Goal: Task Accomplishment & Management: Complete application form

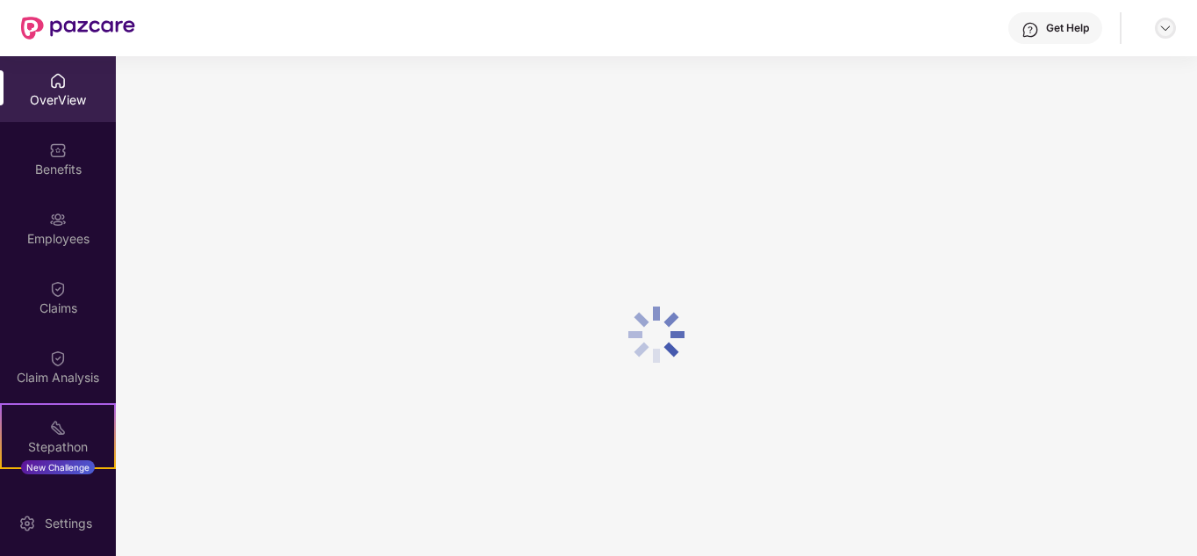
click at [1157, 33] on div at bounding box center [1165, 28] width 21 height 21
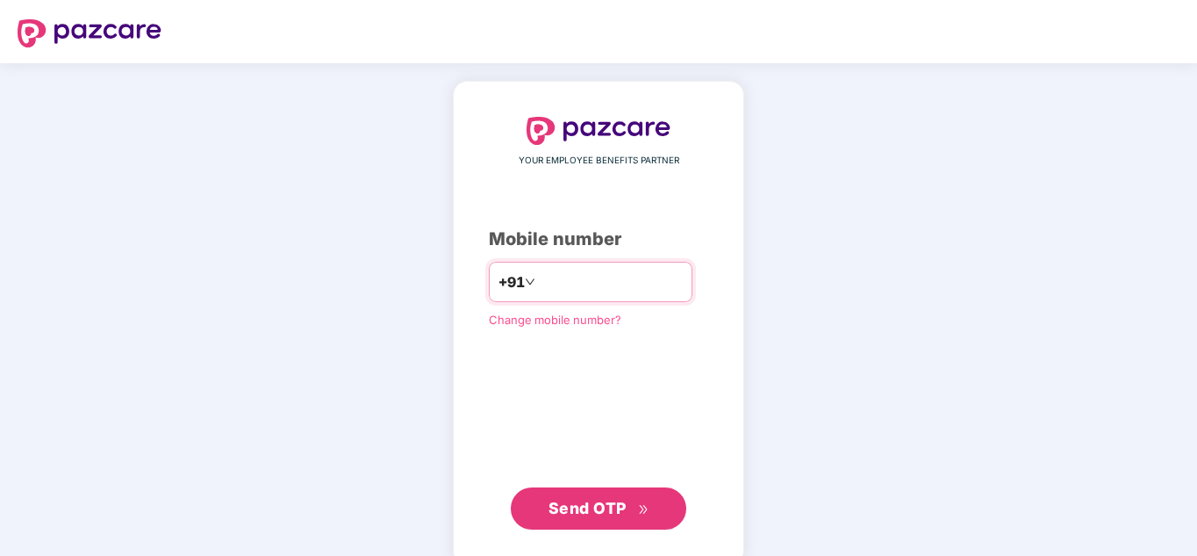
type input "**********"
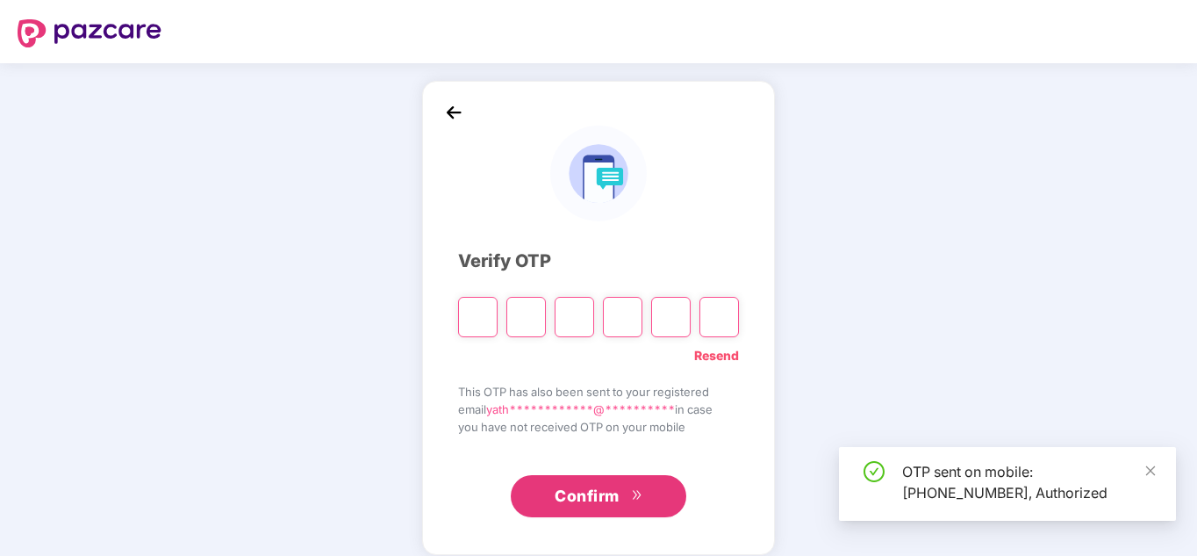
type input "*"
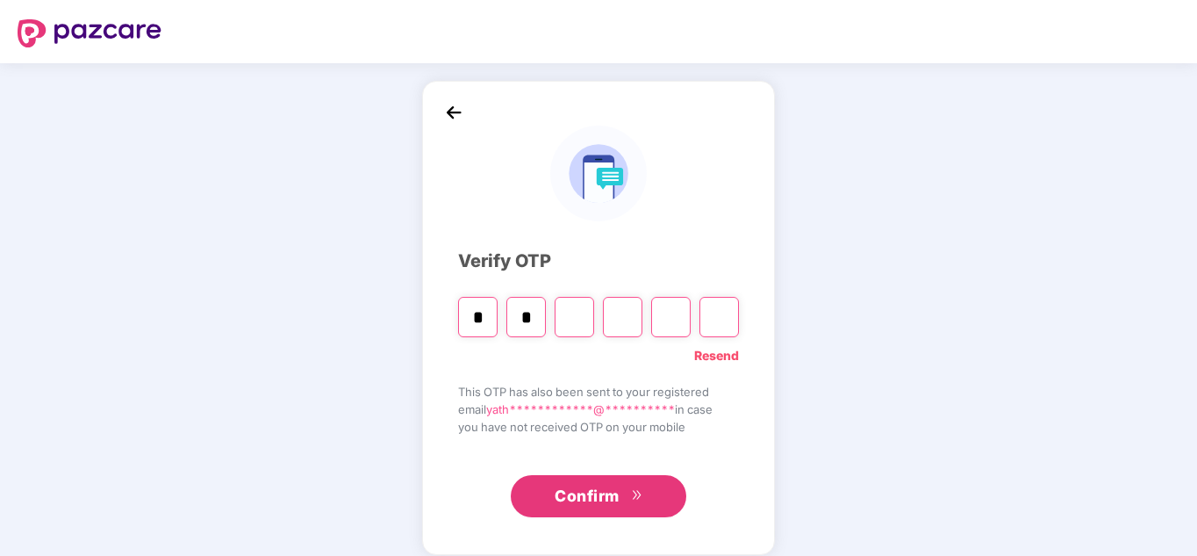
type input "*"
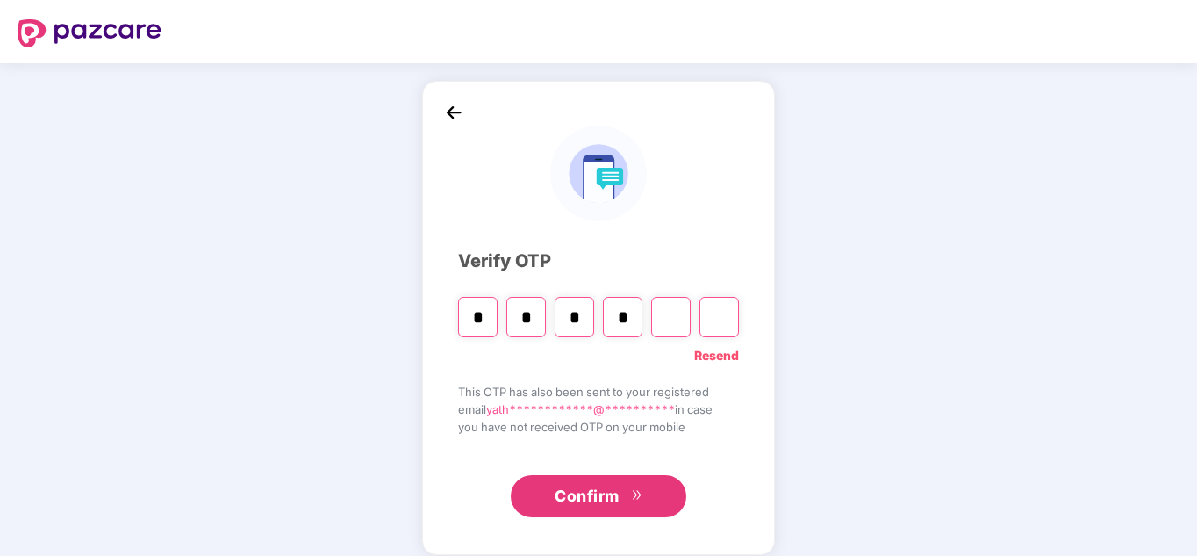
type input "*"
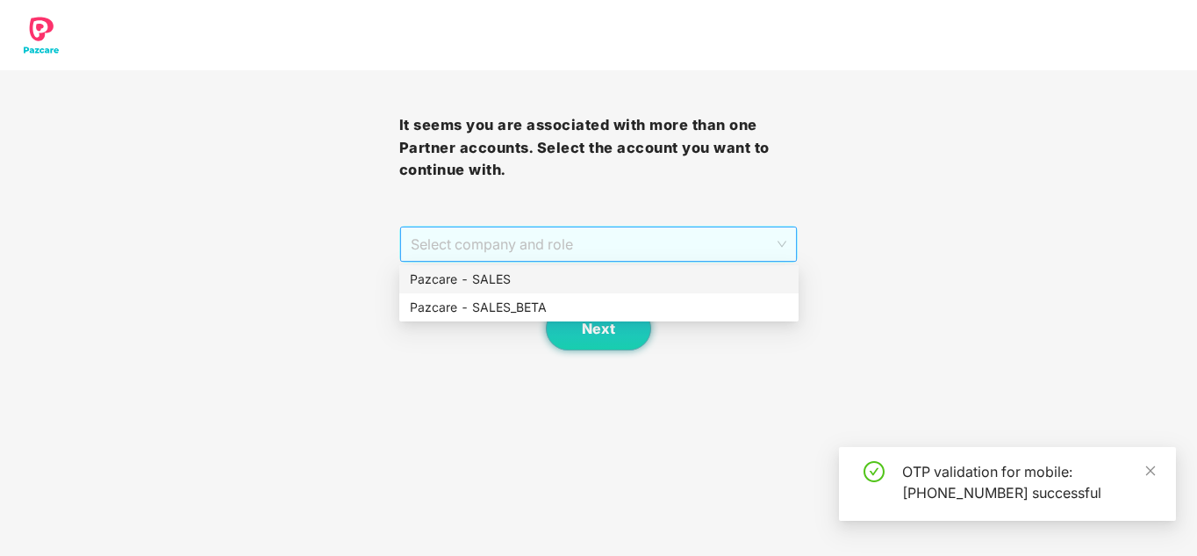
click at [534, 252] on span "Select company and role" at bounding box center [599, 243] width 376 height 33
click at [543, 277] on div "Pazcare - SALES" at bounding box center [599, 278] width 378 height 19
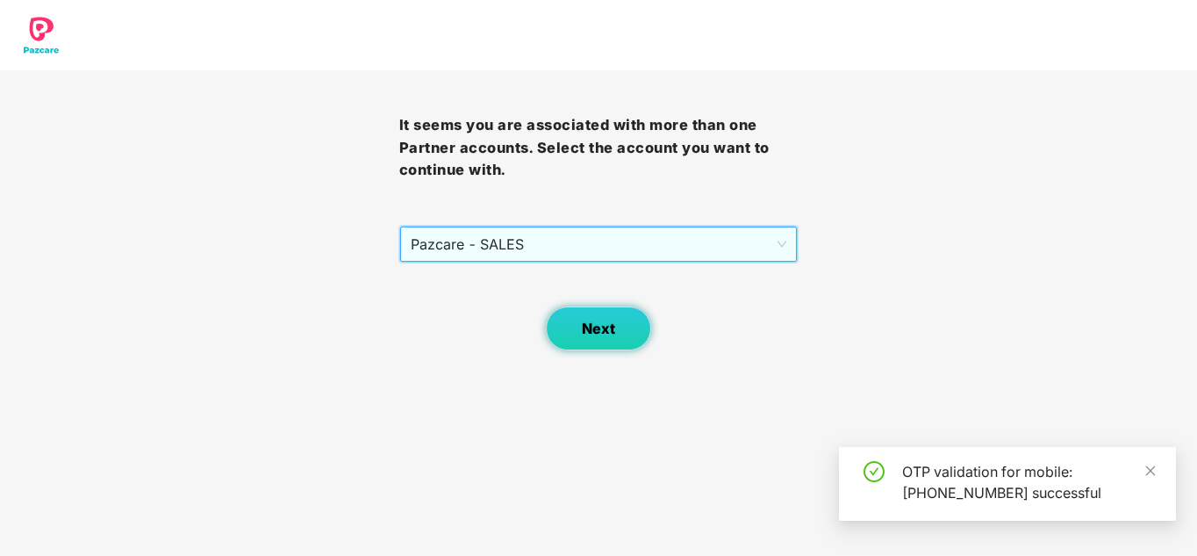
click at [574, 323] on button "Next" at bounding box center [598, 328] width 105 height 44
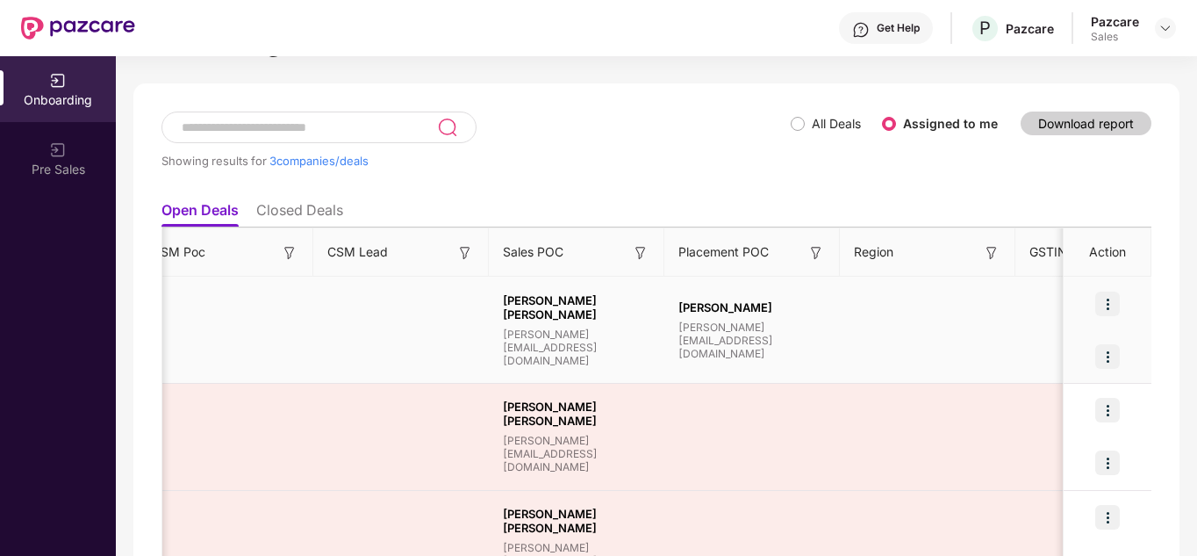
scroll to position [0, 1434]
click at [1104, 298] on img at bounding box center [1107, 303] width 25 height 25
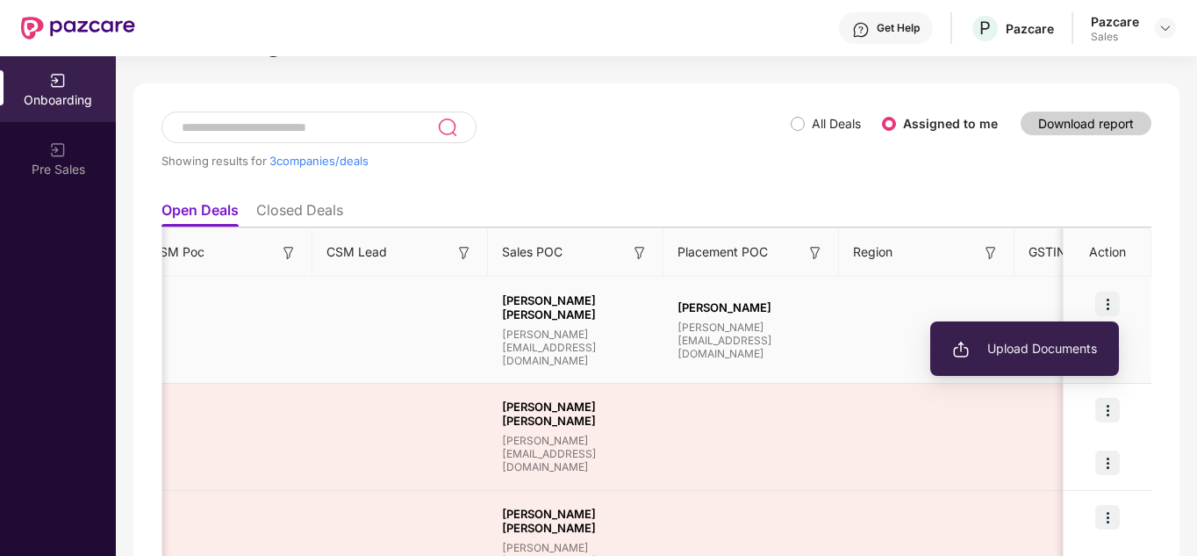
click at [1056, 350] on span "Upload Documents" at bounding box center [1024, 348] width 145 height 19
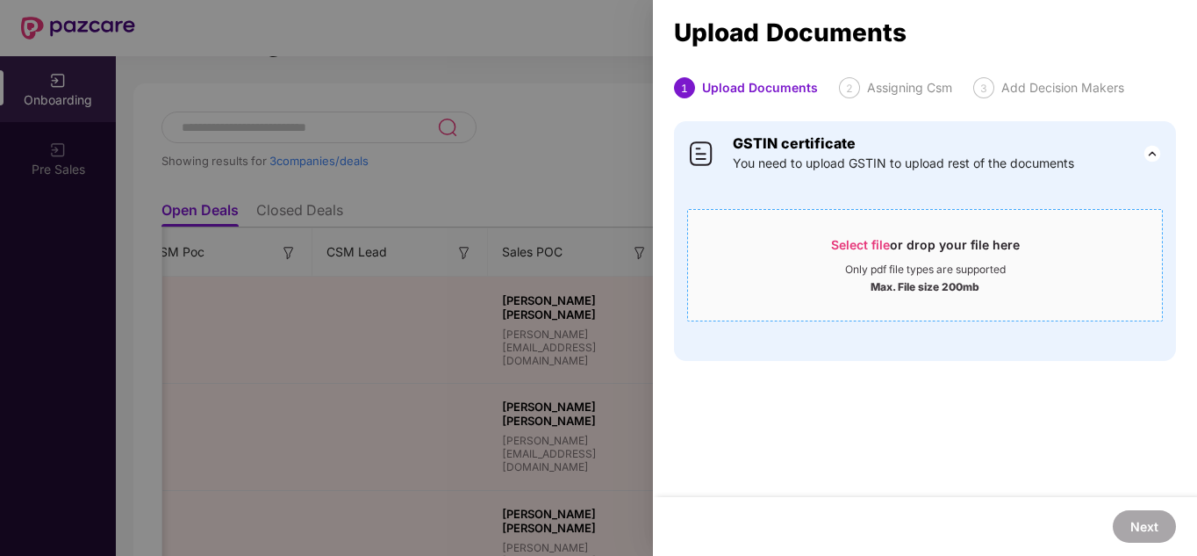
click at [947, 283] on div "Max. File size 200mb" at bounding box center [925, 285] width 109 height 18
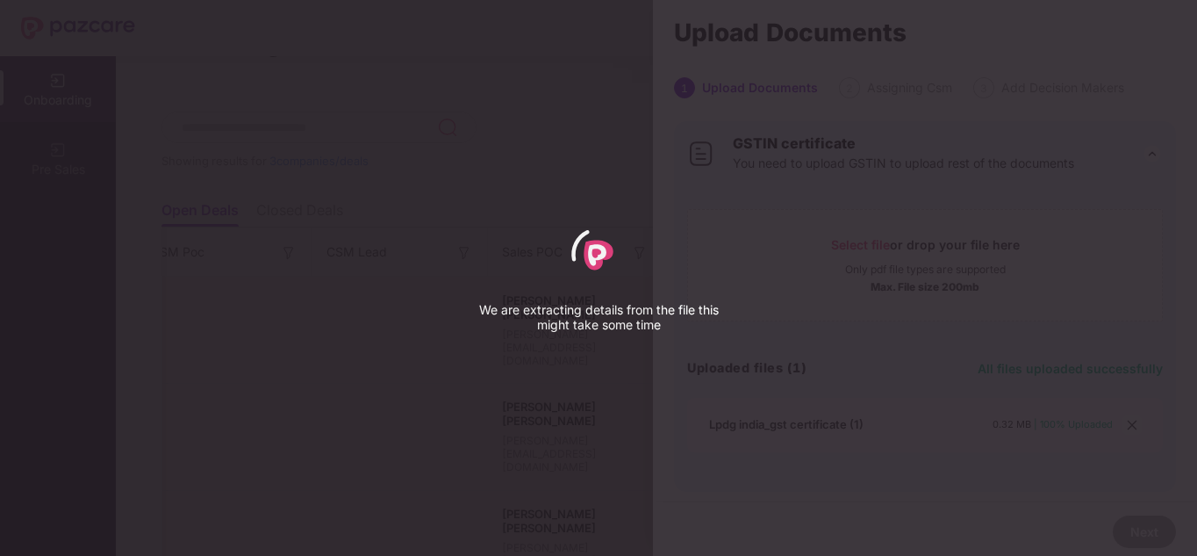
select select "****"
select select "******"
select select "**********"
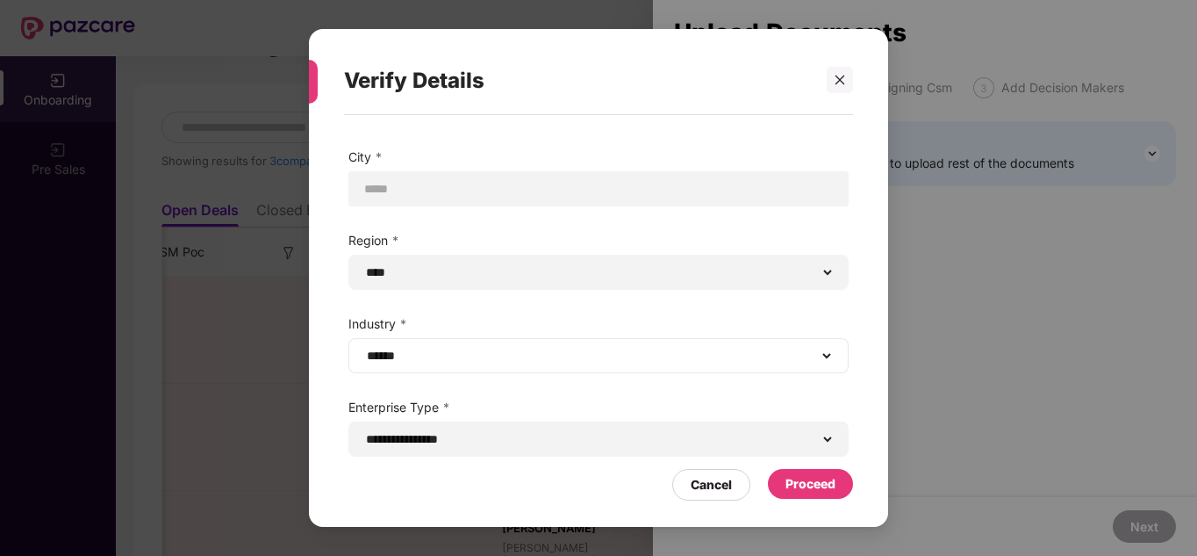
scroll to position [82, 0]
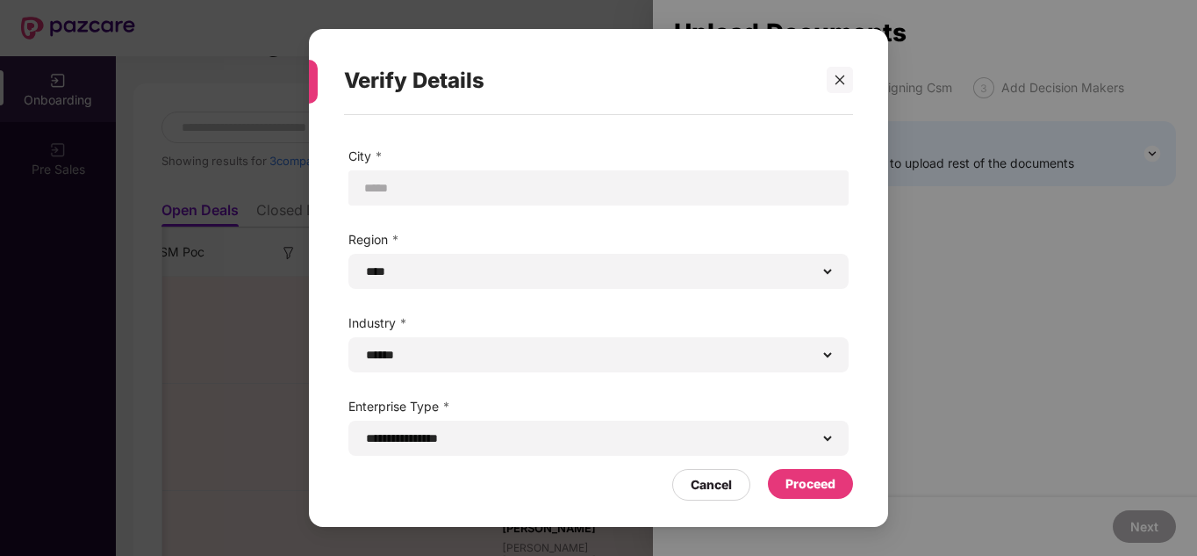
click at [828, 481] on div "Proceed" at bounding box center [810, 483] width 50 height 19
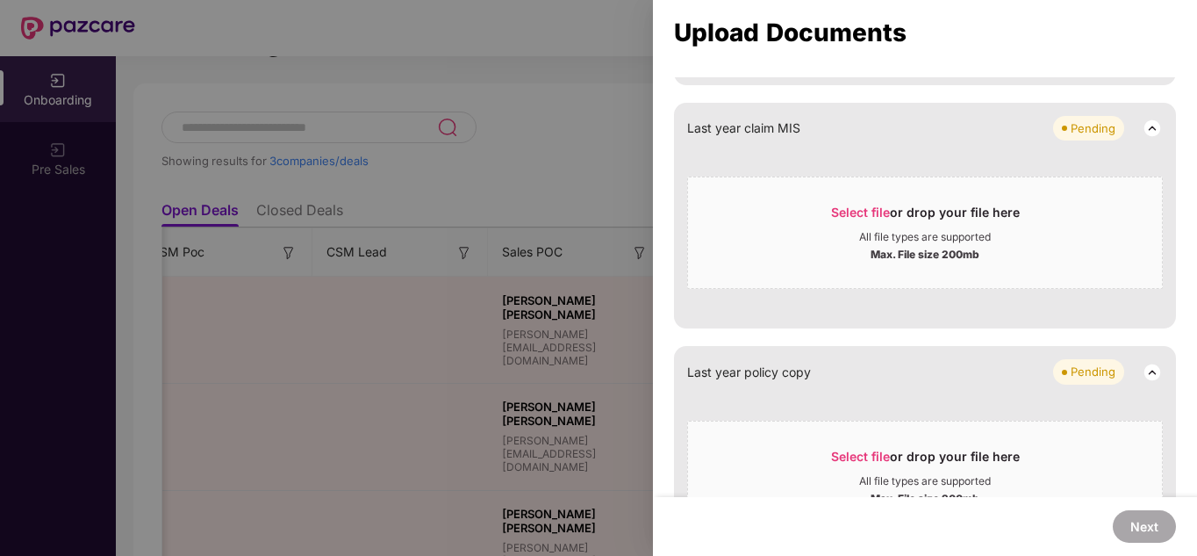
scroll to position [1954, 0]
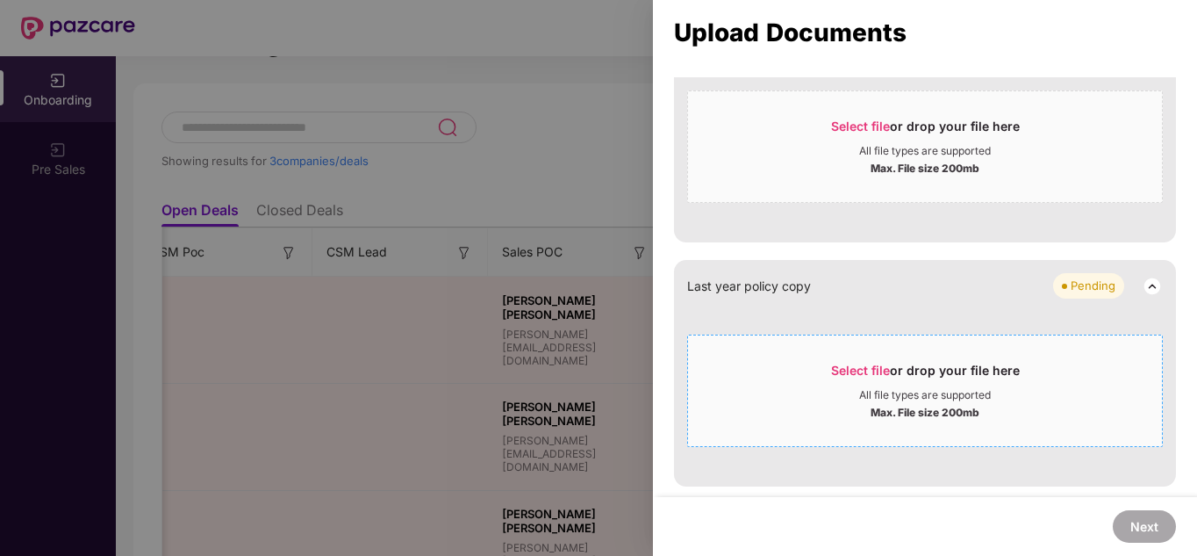
click at [842, 402] on div "Max. File size 200mb" at bounding box center [925, 411] width 474 height 18
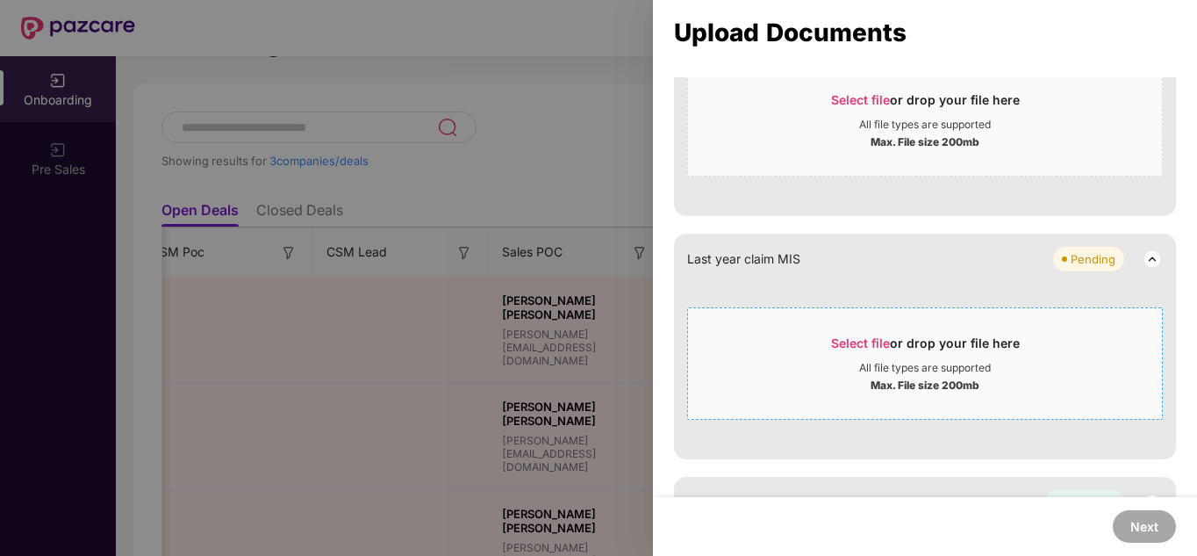
scroll to position [1737, 0]
click at [855, 380] on div "Max. File size 200mb" at bounding box center [925, 385] width 474 height 18
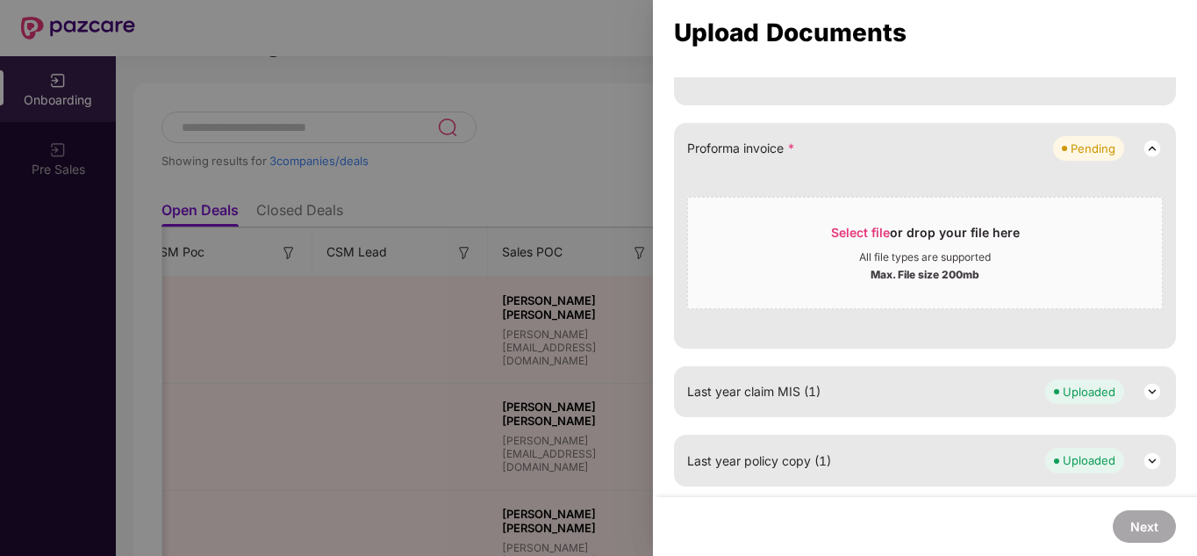
scroll to position [1537, 0]
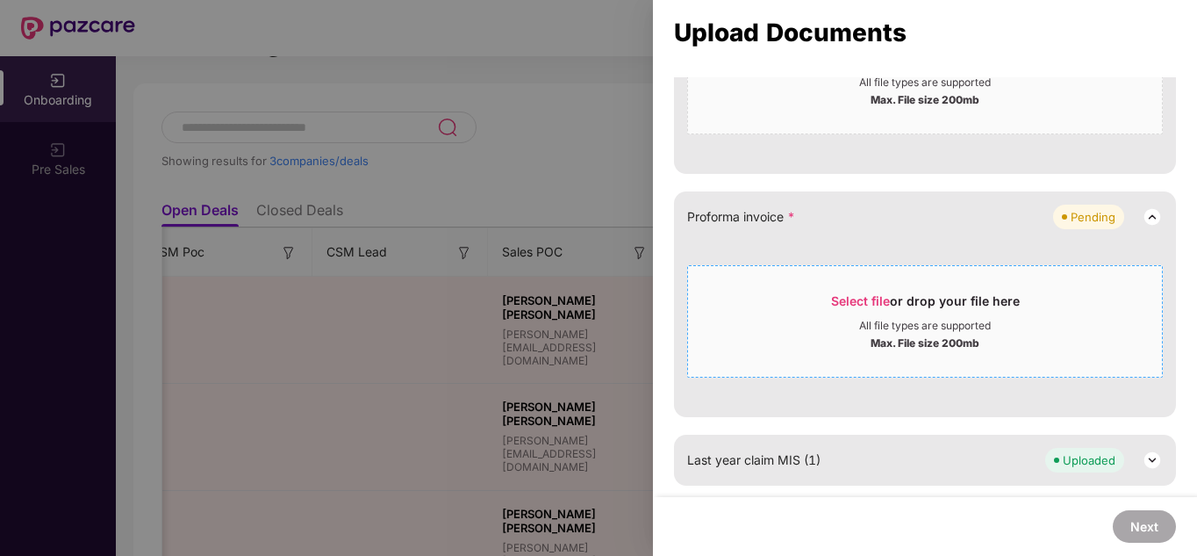
click at [898, 330] on div "All file types are supported" at bounding box center [925, 326] width 132 height 14
click at [804, 315] on div "Select file or drop your file here" at bounding box center [925, 305] width 474 height 26
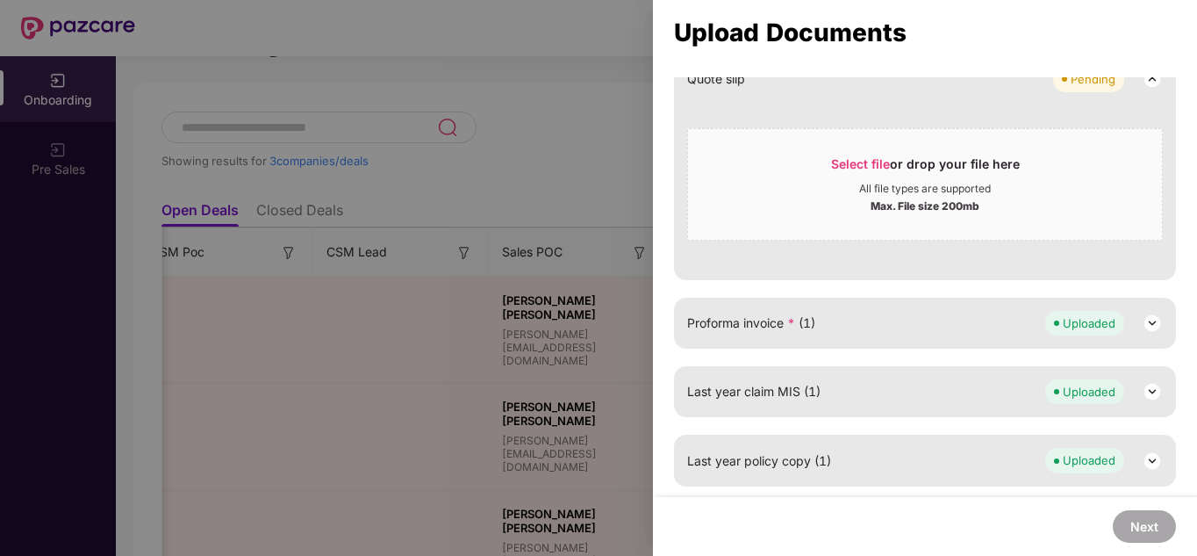
scroll to position [1252, 0]
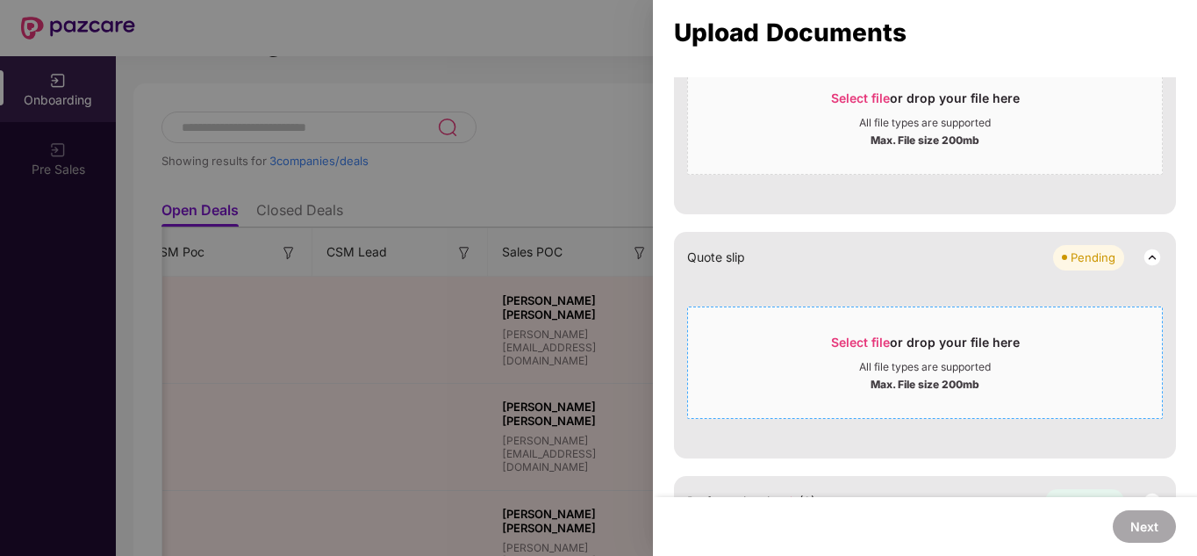
click at [773, 334] on div "Select file or drop your file here" at bounding box center [925, 346] width 474 height 26
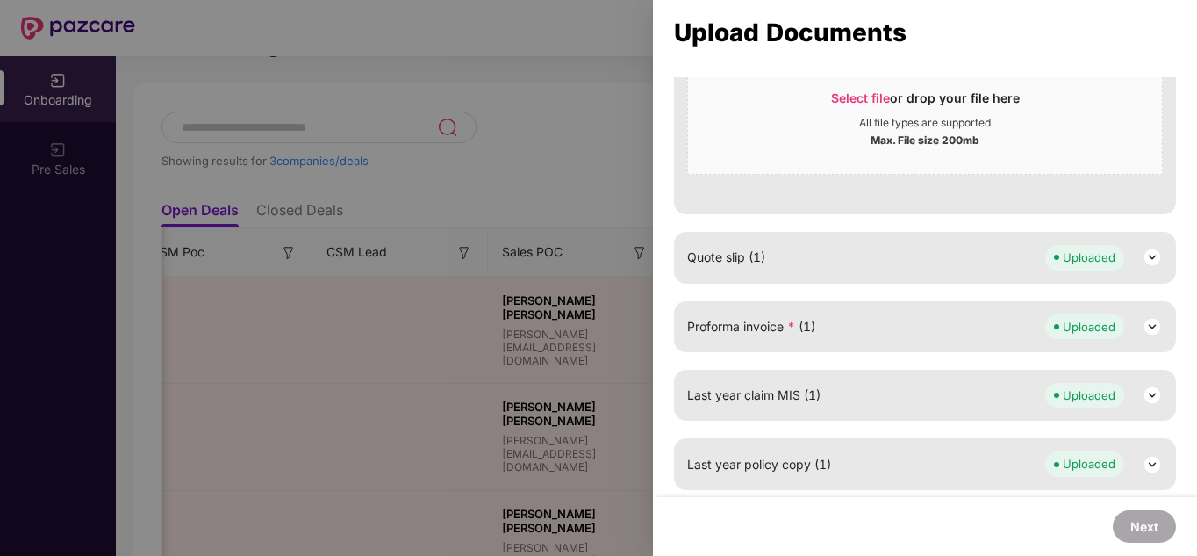
scroll to position [1070, 0]
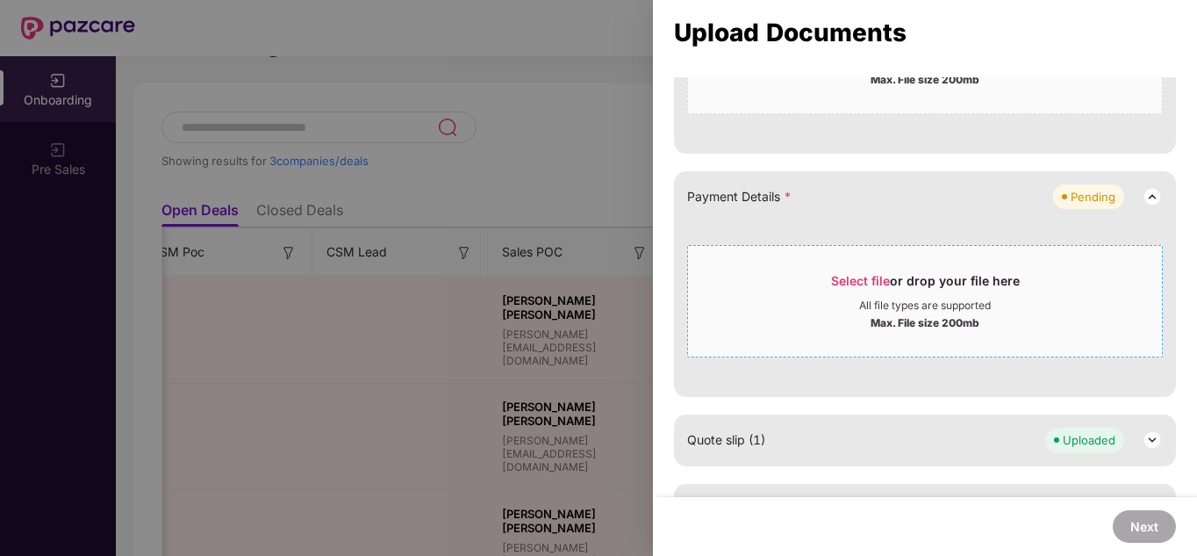
click at [805, 262] on span "Select file or drop your file here All file types are supported Max. File size …" at bounding box center [925, 301] width 474 height 84
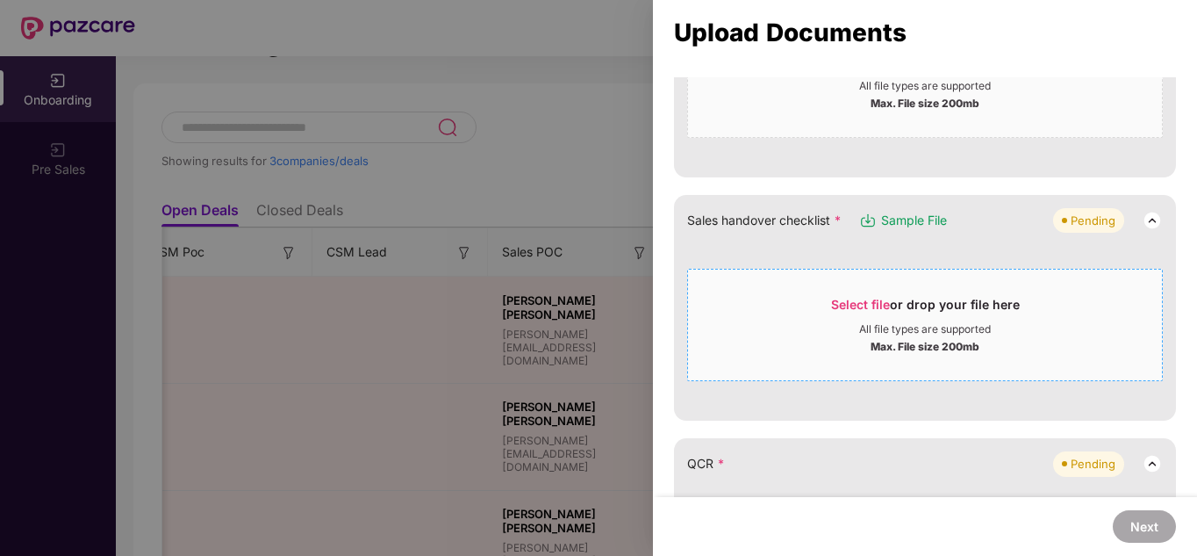
scroll to position [398, 0]
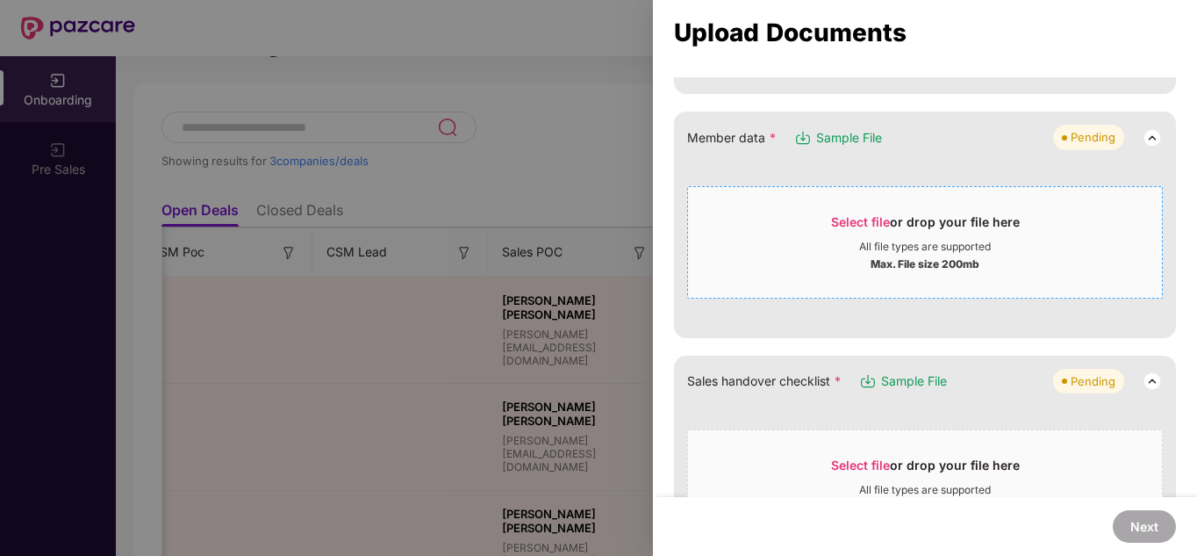
click at [868, 225] on span "Select file" at bounding box center [860, 221] width 59 height 15
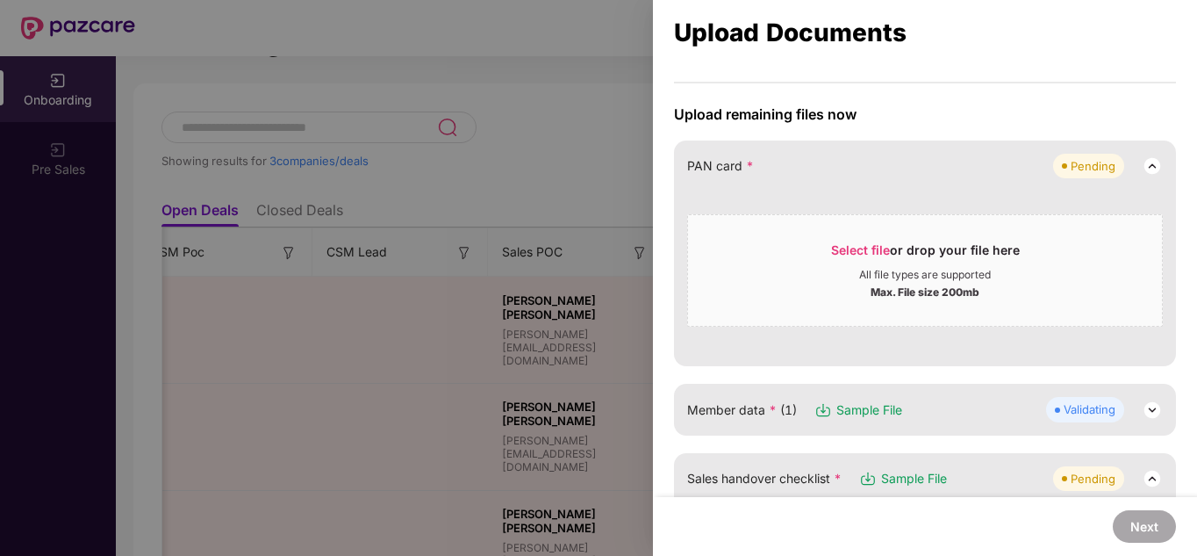
scroll to position [125, 0]
click at [855, 283] on div "All file types are supported" at bounding box center [925, 276] width 474 height 14
click at [904, 308] on span "Select file or drop your file here All file types are supported Max. File size …" at bounding box center [925, 272] width 474 height 84
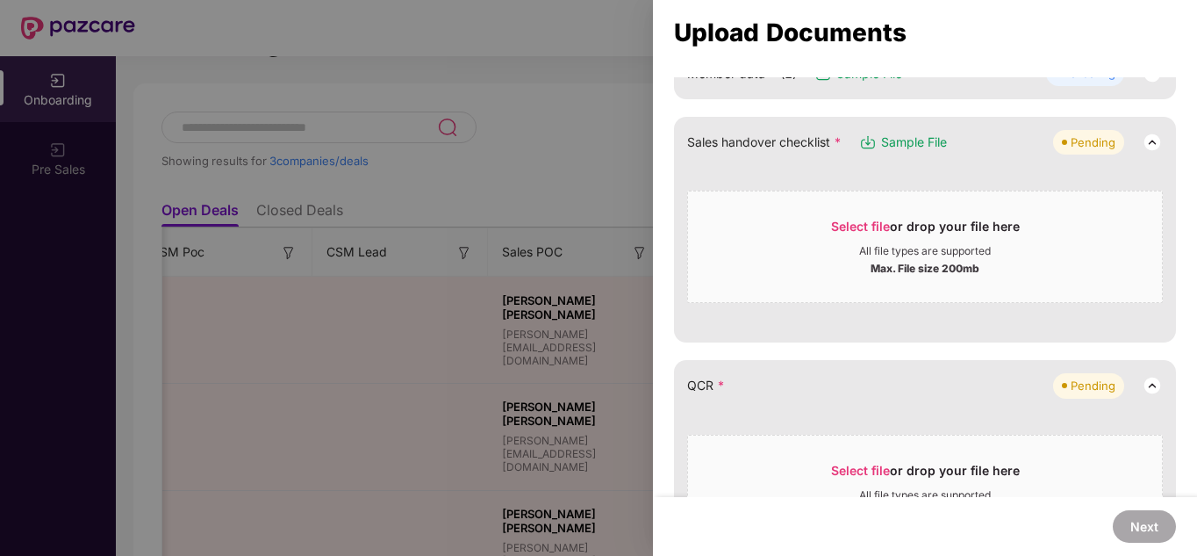
scroll to position [303, 0]
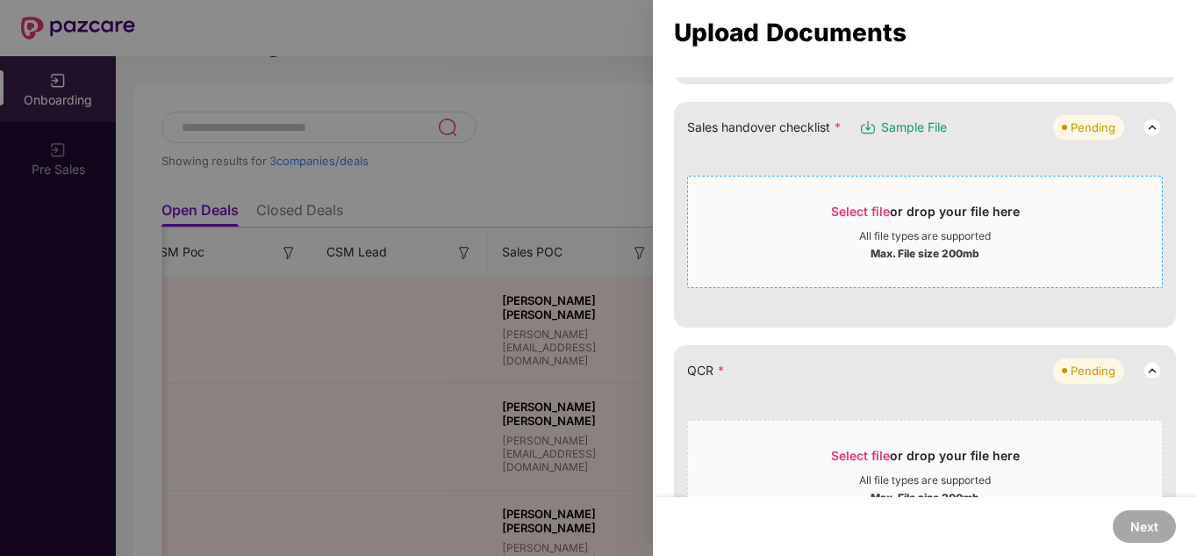
click at [833, 208] on span "Select file" at bounding box center [860, 211] width 59 height 15
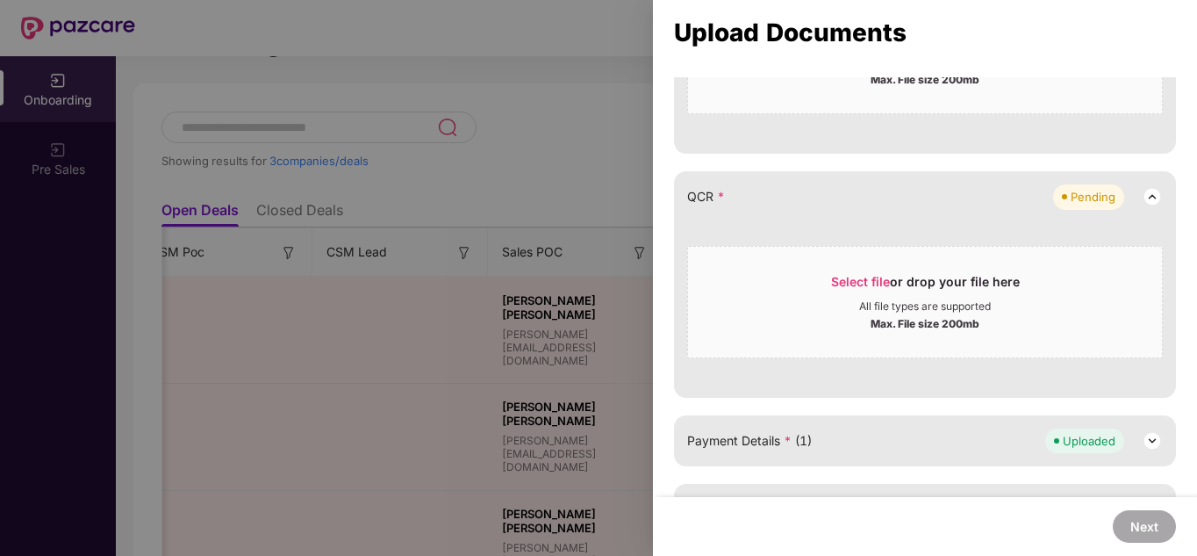
scroll to position [477, 0]
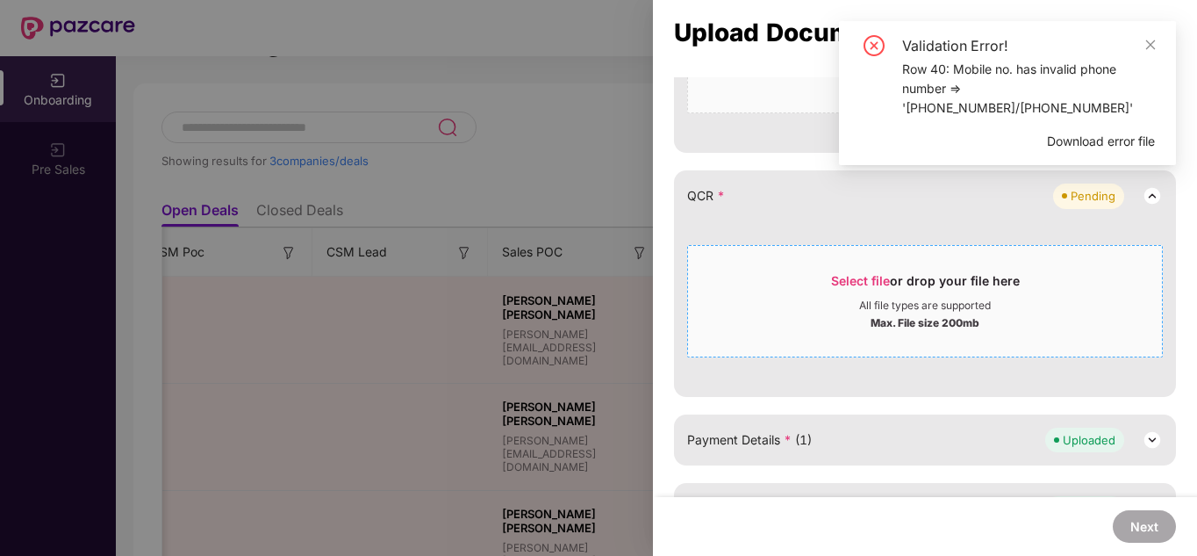
click at [905, 291] on div "Select file or drop your file here" at bounding box center [925, 285] width 189 height 26
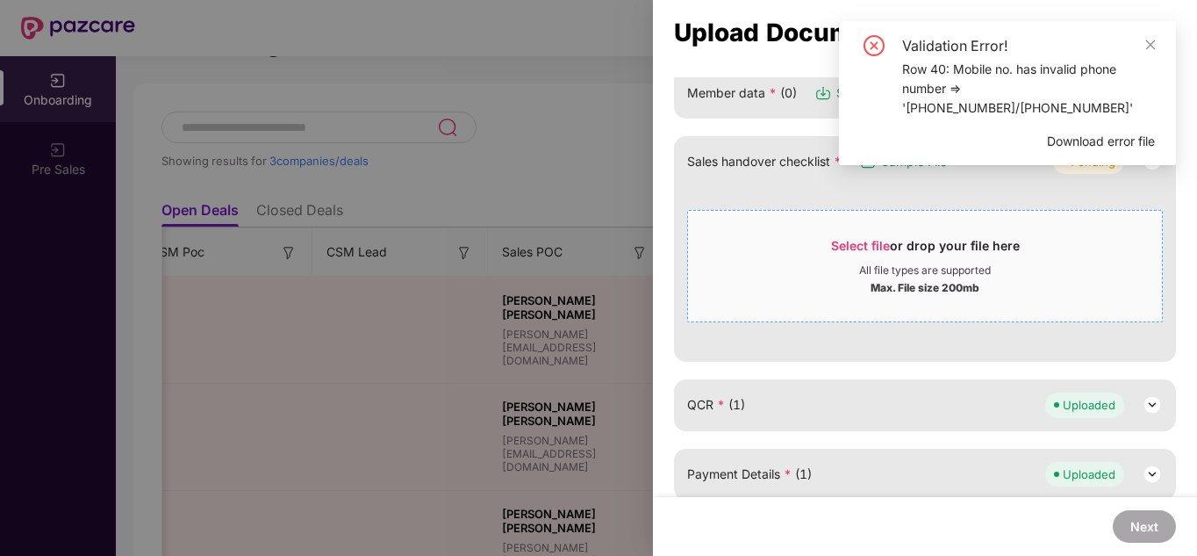
scroll to position [259, 0]
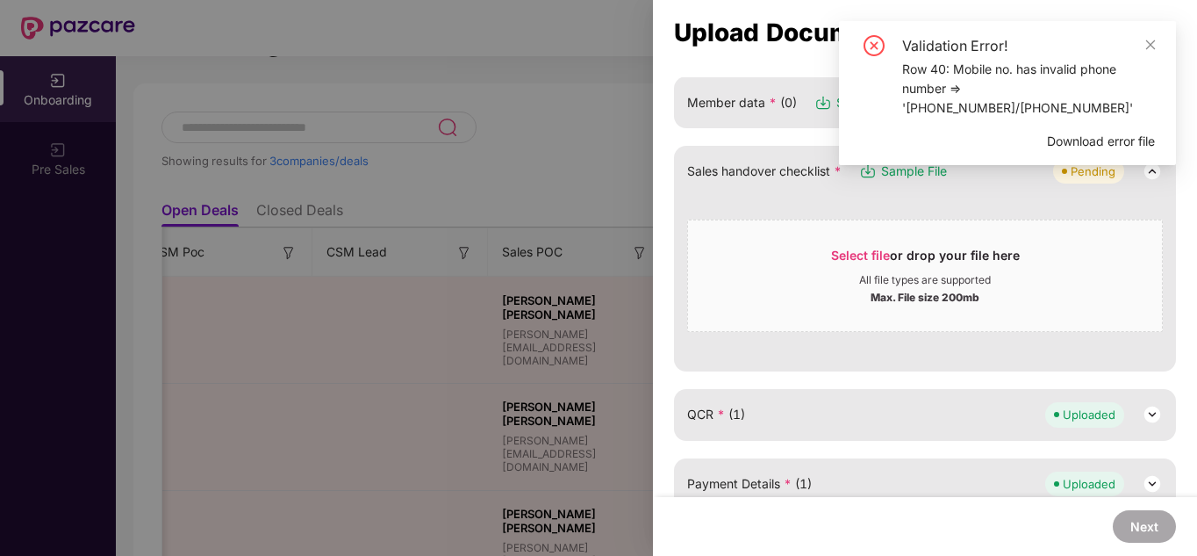
click at [1088, 132] on span "Download error file" at bounding box center [1101, 141] width 108 height 19
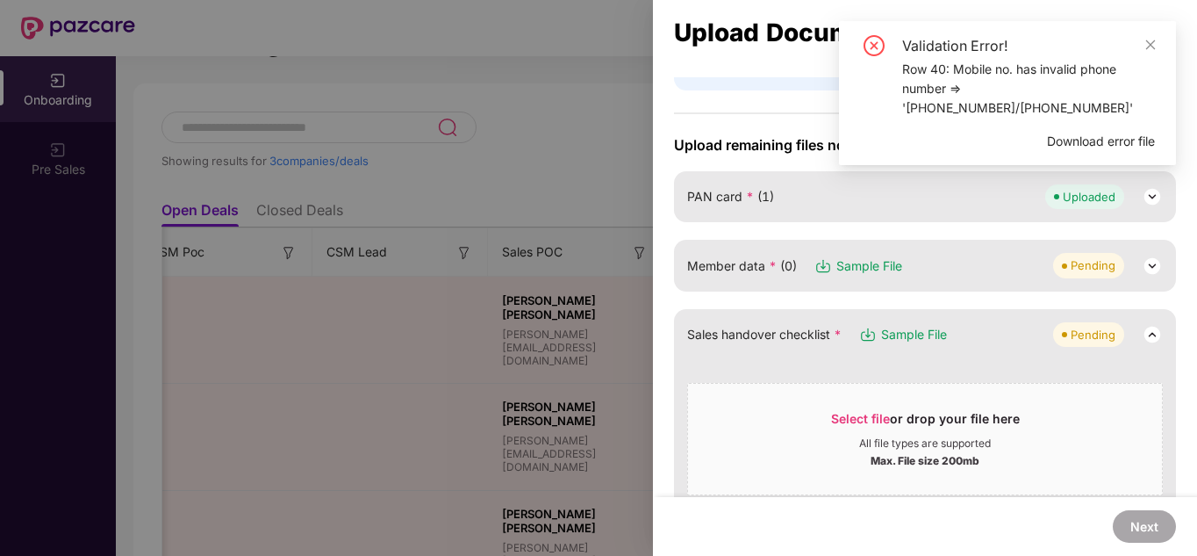
click at [1137, 264] on div "Pending" at bounding box center [1108, 265] width 110 height 25
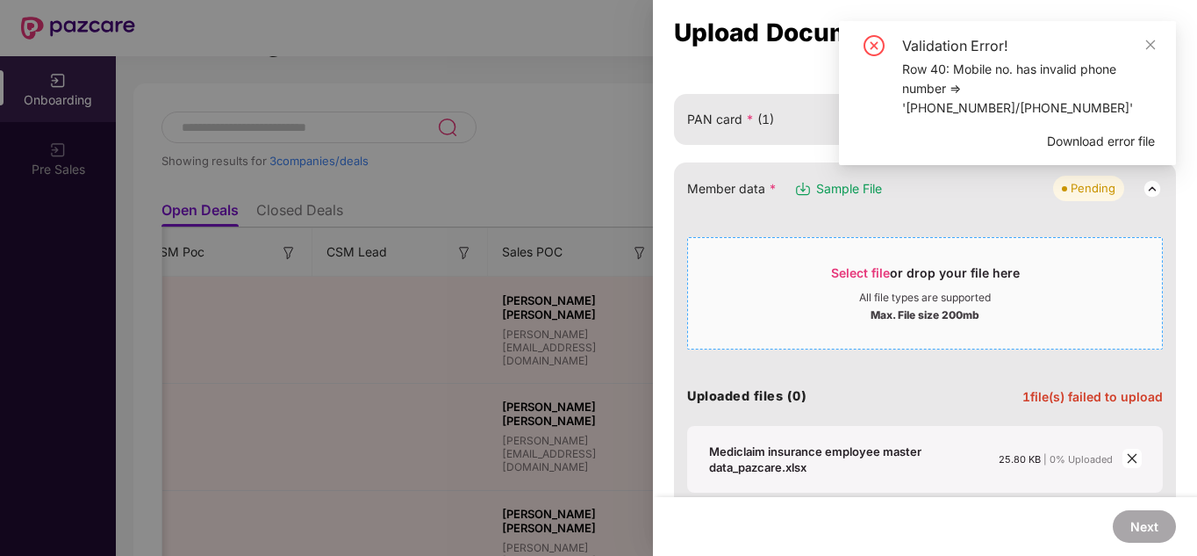
scroll to position [174, 0]
click at [1127, 461] on icon "close" at bounding box center [1132, 457] width 12 height 12
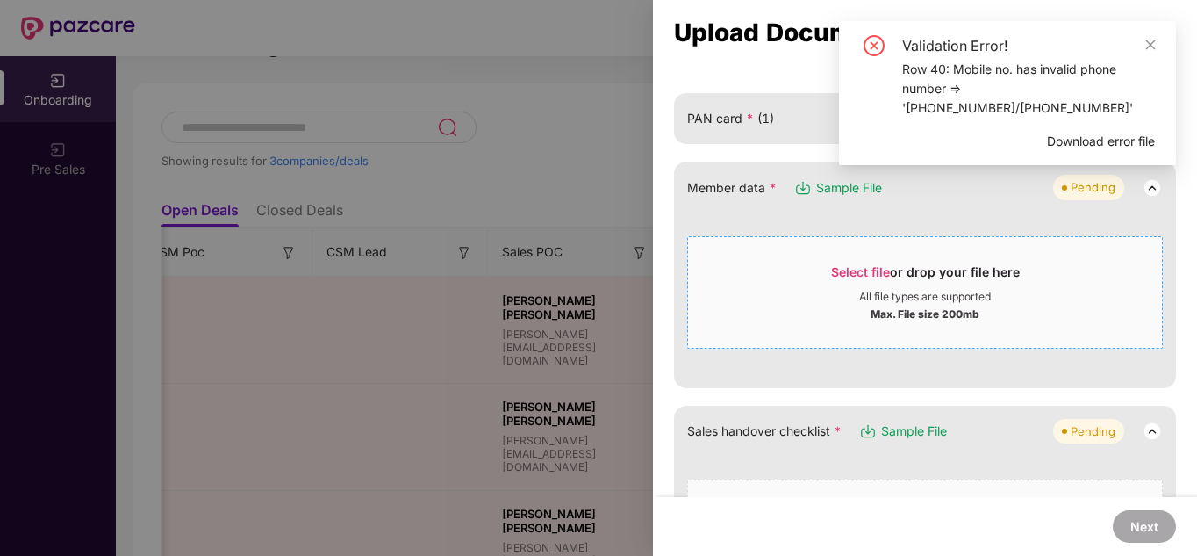
click at [907, 313] on div "Max. File size 200mb" at bounding box center [925, 313] width 109 height 18
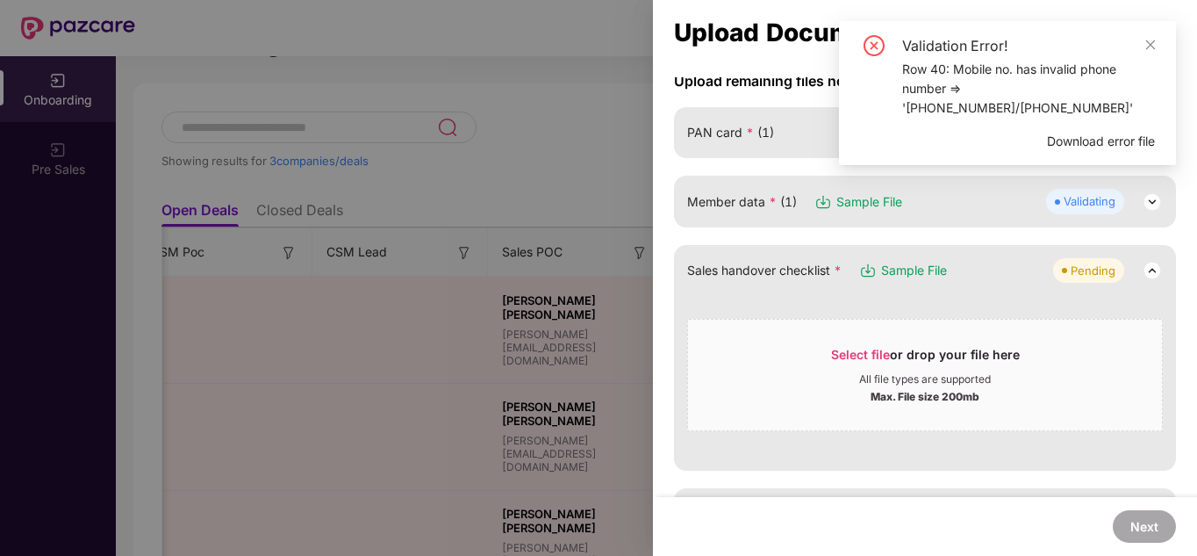
scroll to position [63, 0]
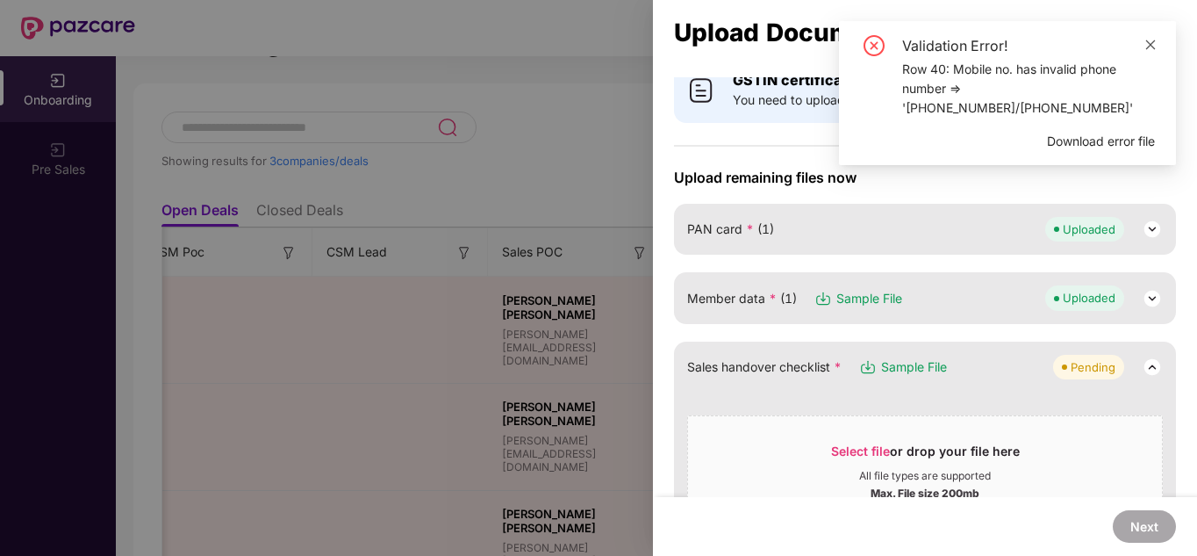
click at [1153, 50] on icon "close" at bounding box center [1150, 45] width 12 height 12
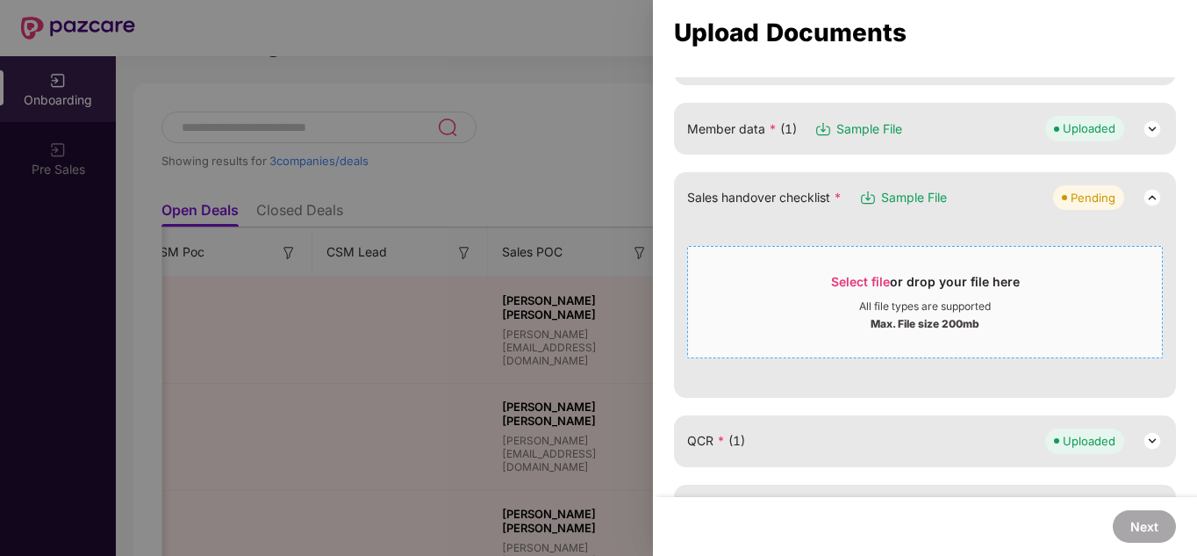
scroll to position [0, 0]
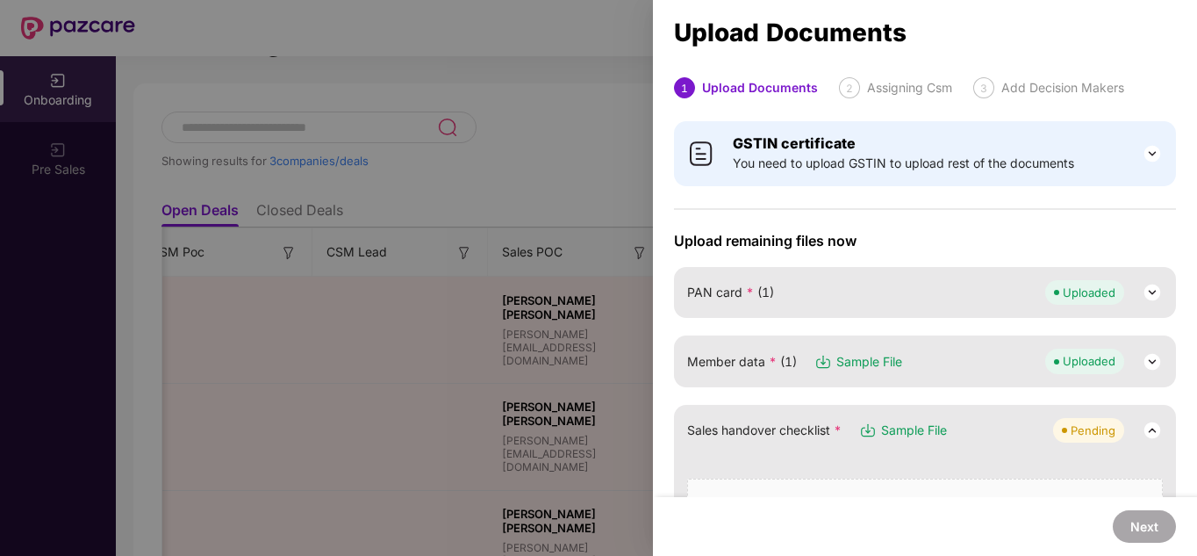
click at [496, 169] on div at bounding box center [598, 278] width 1197 height 556
